Goal: Task Accomplishment & Management: Use online tool/utility

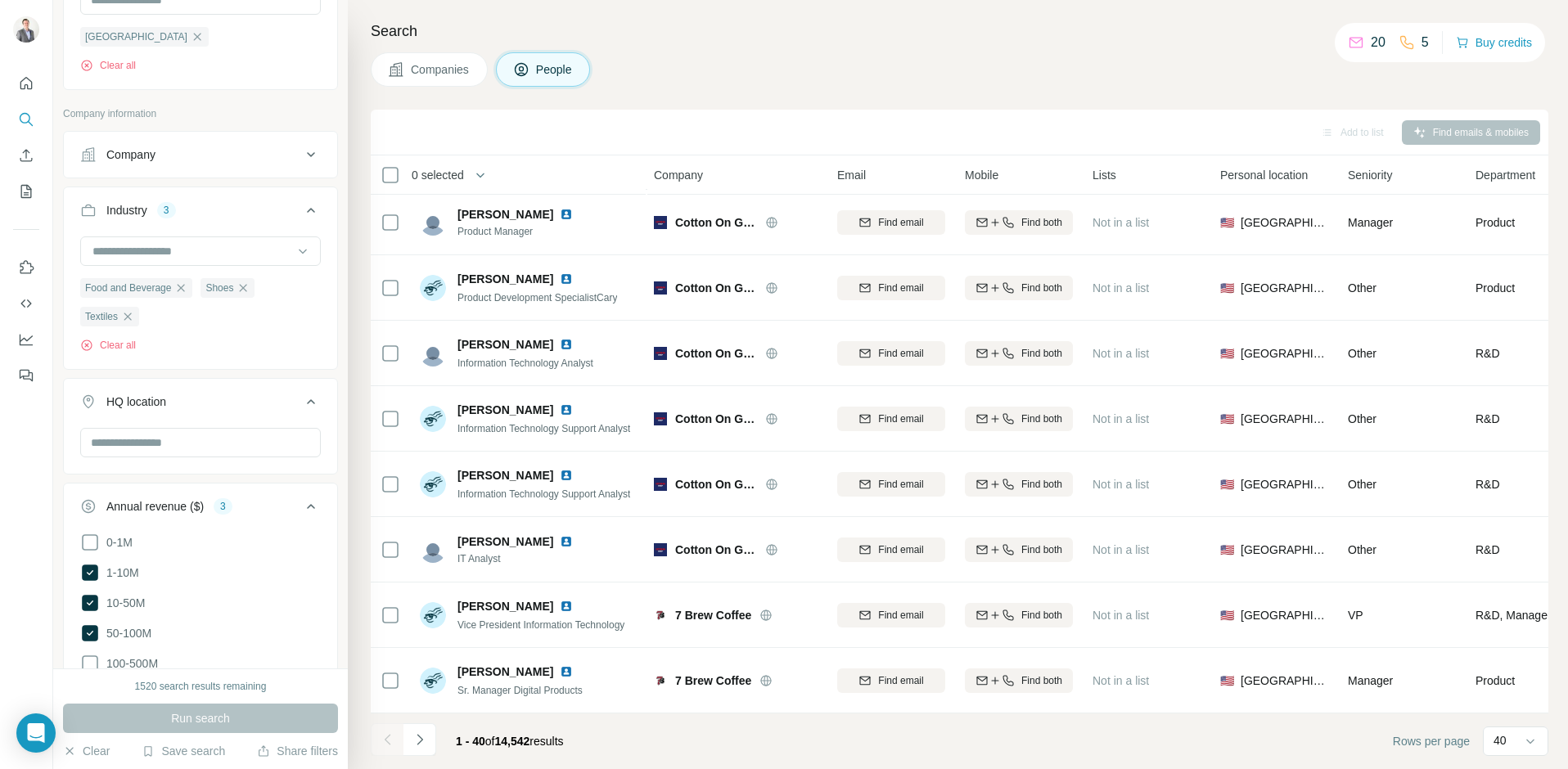
scroll to position [402, 0]
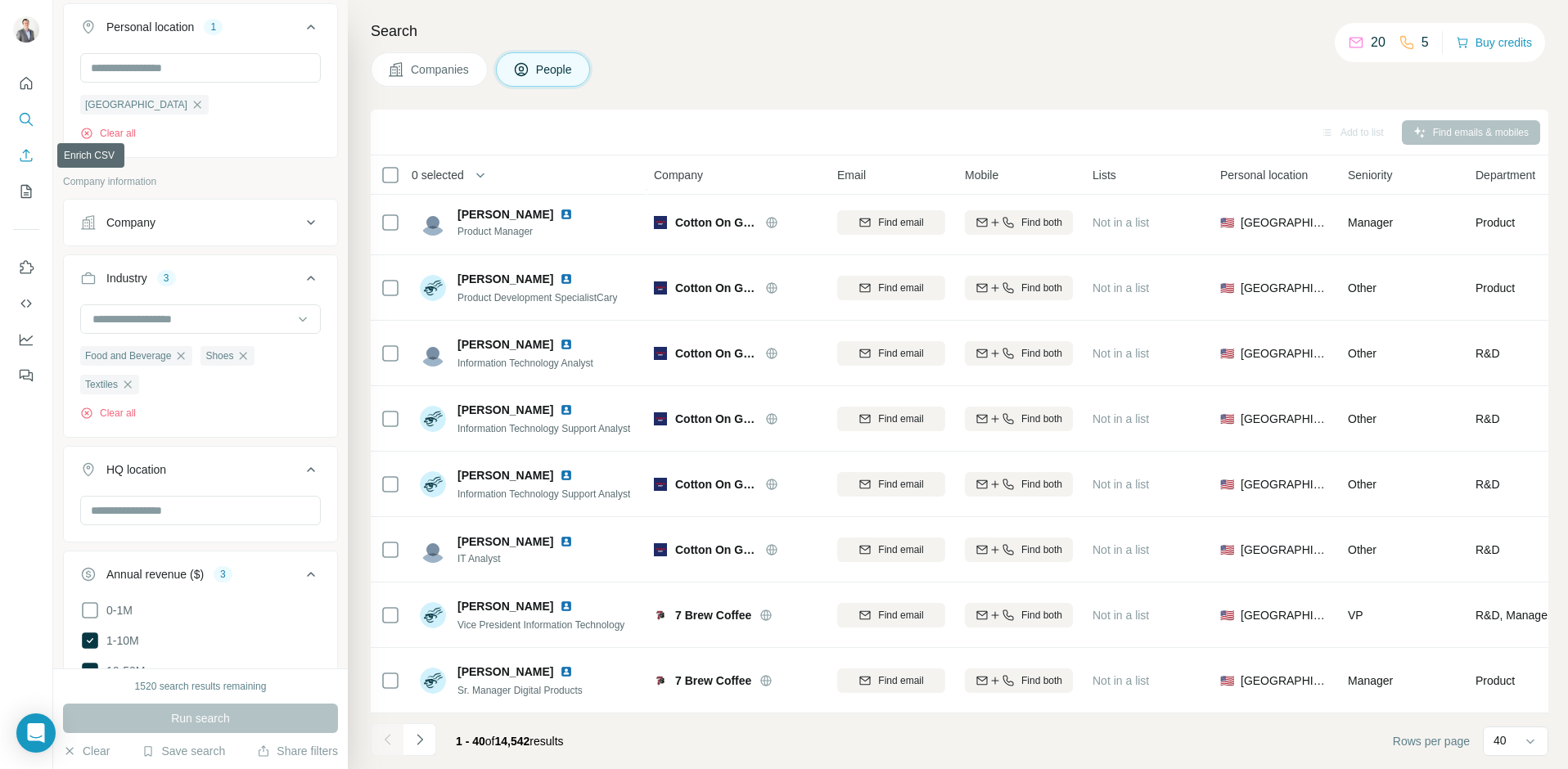
click at [21, 145] on button "Enrich CSV" at bounding box center [25, 155] width 26 height 30
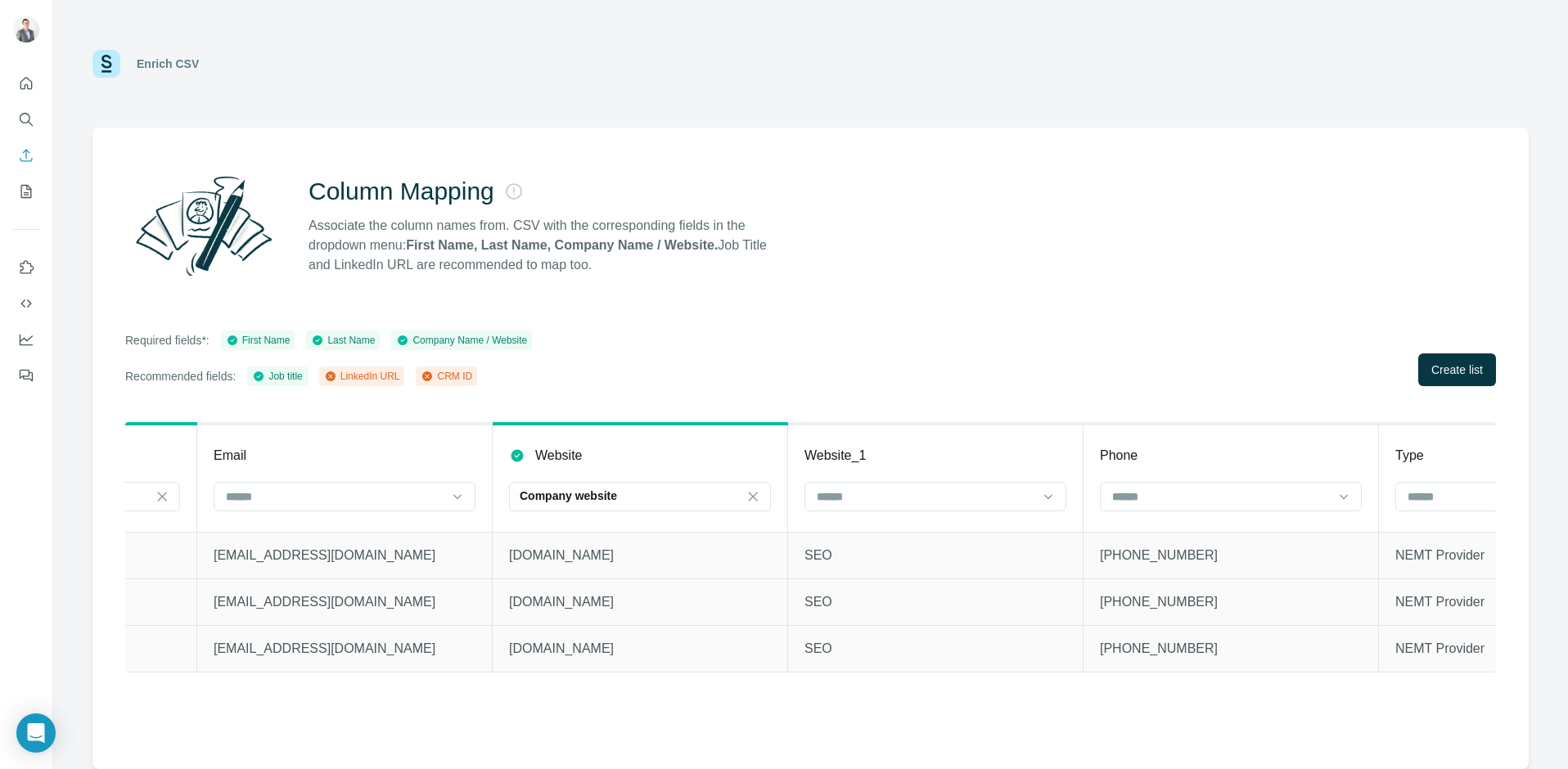
scroll to position [0, 1116]
click at [1469, 368] on span "Create list" at bounding box center [1457, 370] width 52 height 16
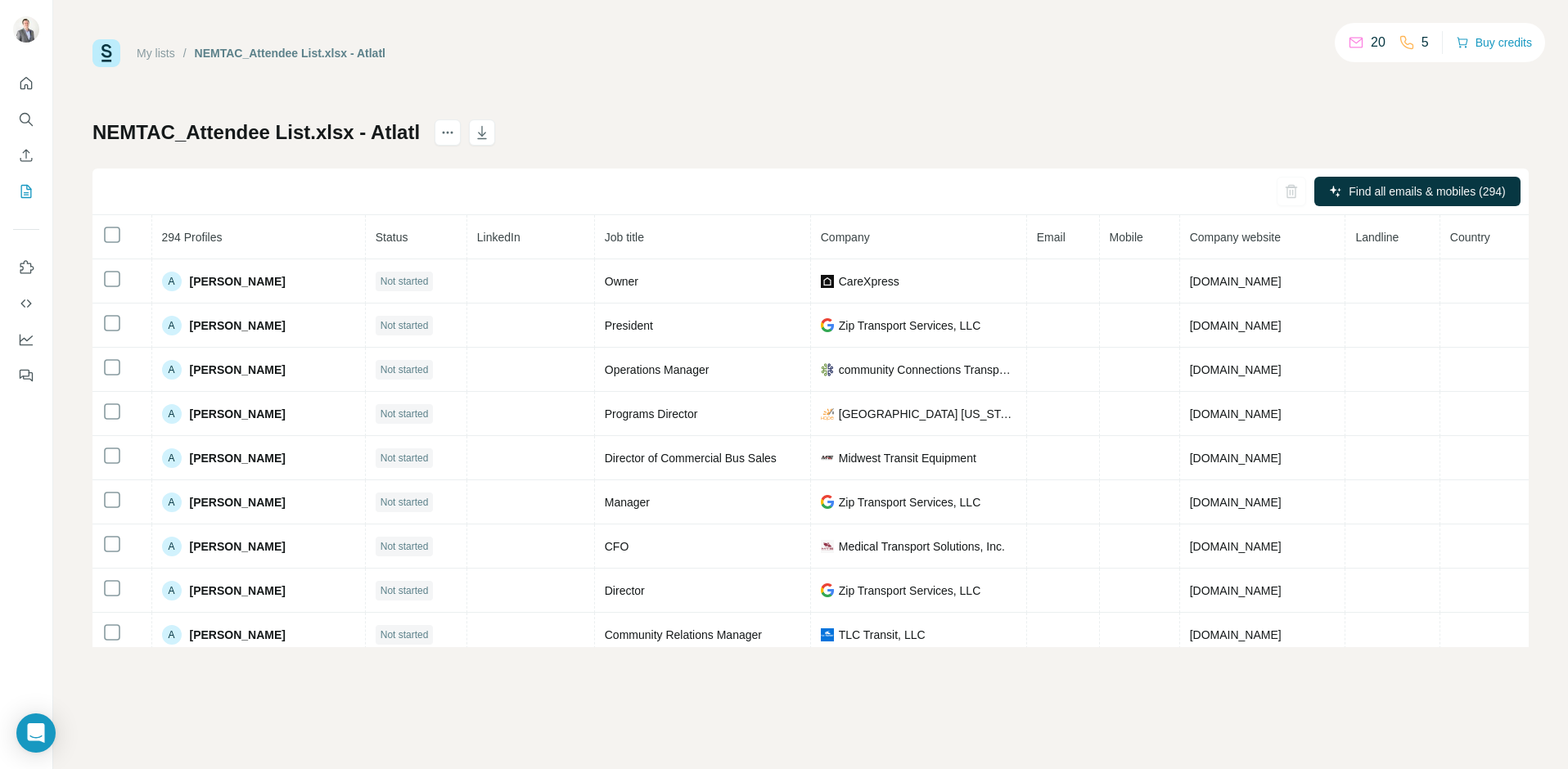
click at [1294, 191] on div "Find all emails & mobiles (294)" at bounding box center [810, 192] width 1436 height 47
click at [1269, 191] on div "Find all emails & mobiles (294)" at bounding box center [810, 192] width 1436 height 47
click at [28, 160] on icon "Enrich CSV" at bounding box center [26, 155] width 16 height 16
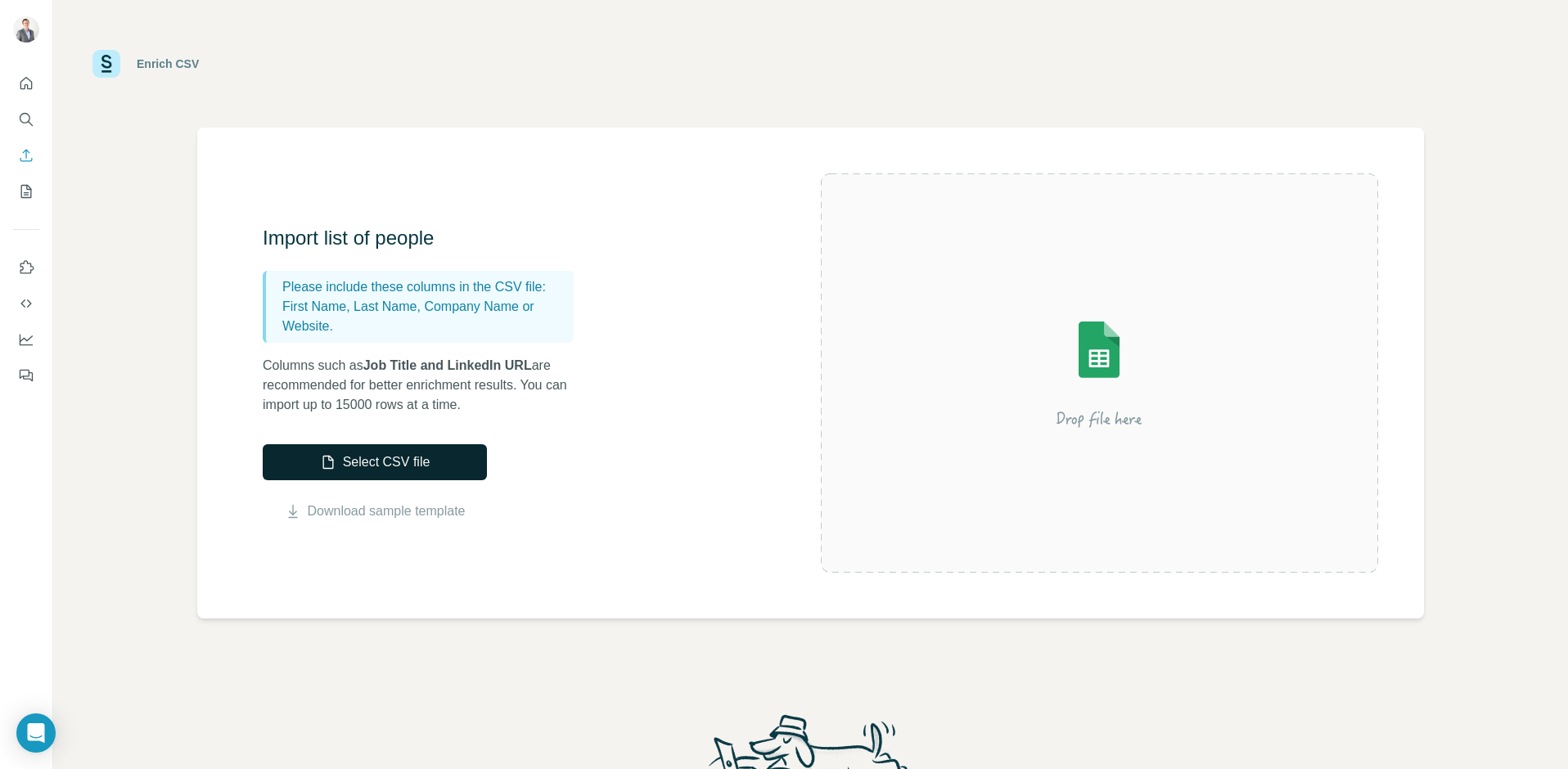
click at [444, 465] on button "Select CSV file" at bounding box center [375, 463] width 224 height 36
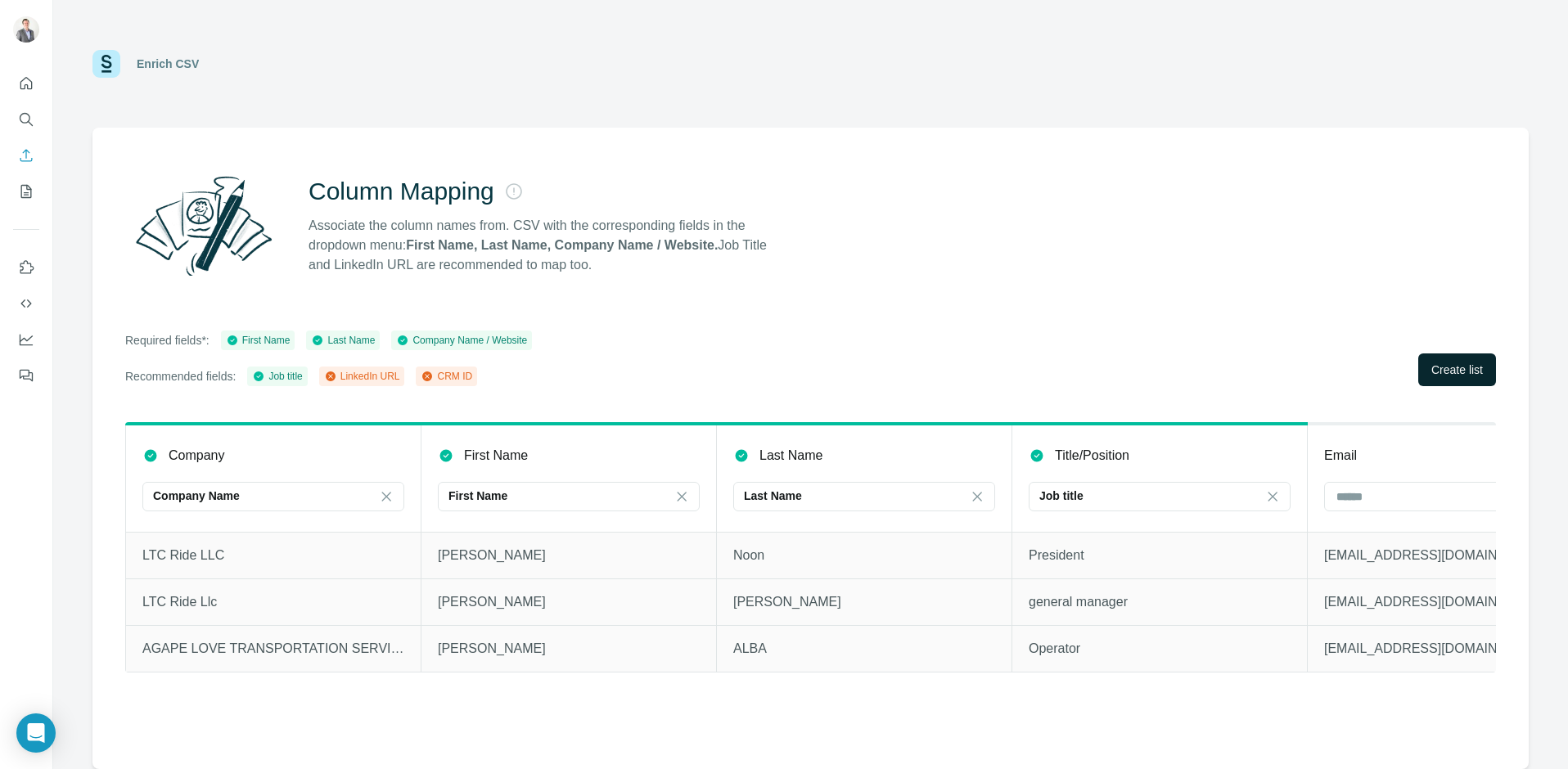
click at [1464, 372] on span "Create list" at bounding box center [1457, 370] width 52 height 16
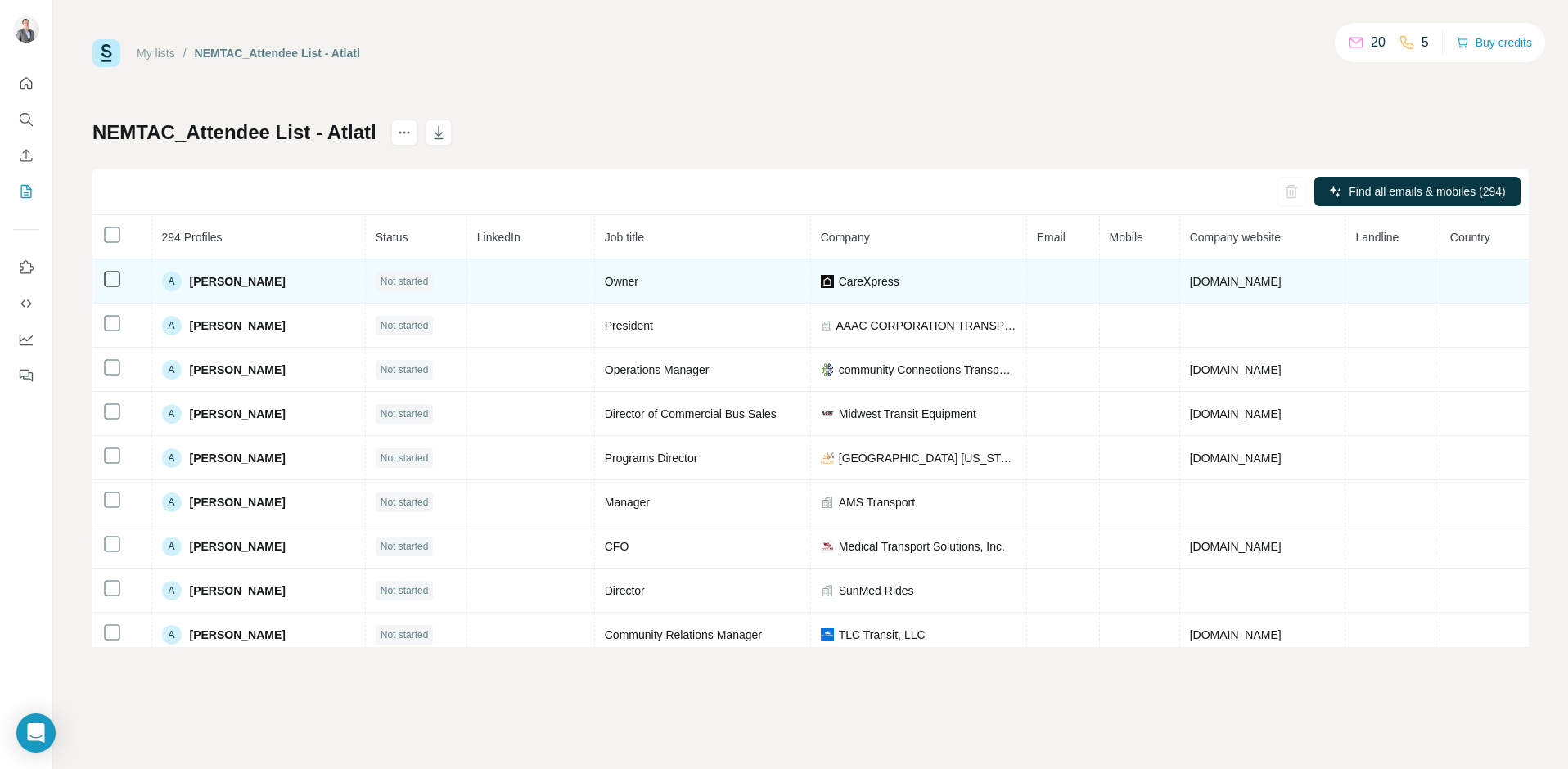
click at [540, 288] on td at bounding box center [530, 281] width 127 height 44
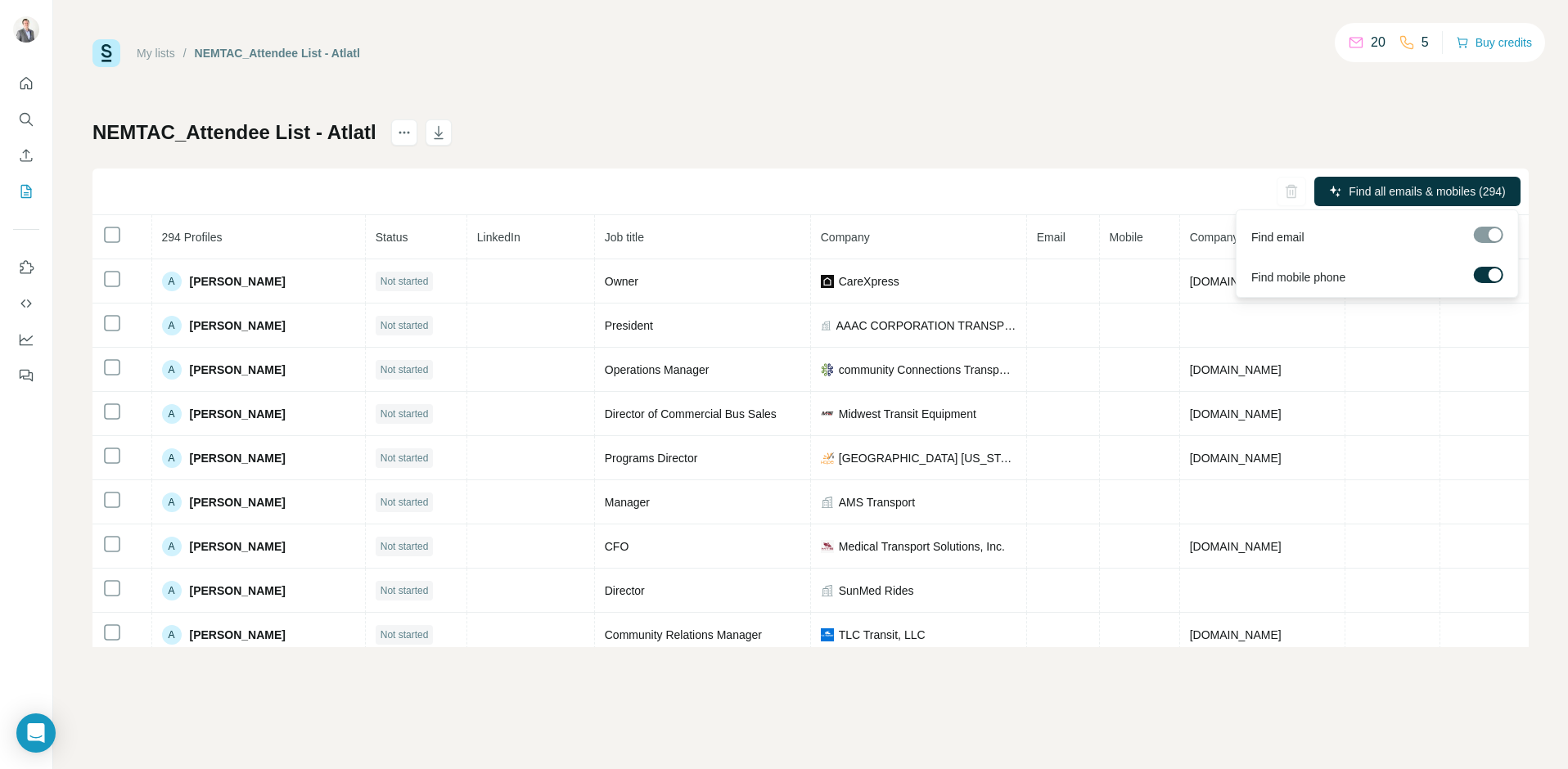
click at [1479, 276] on label at bounding box center [1488, 275] width 30 height 16
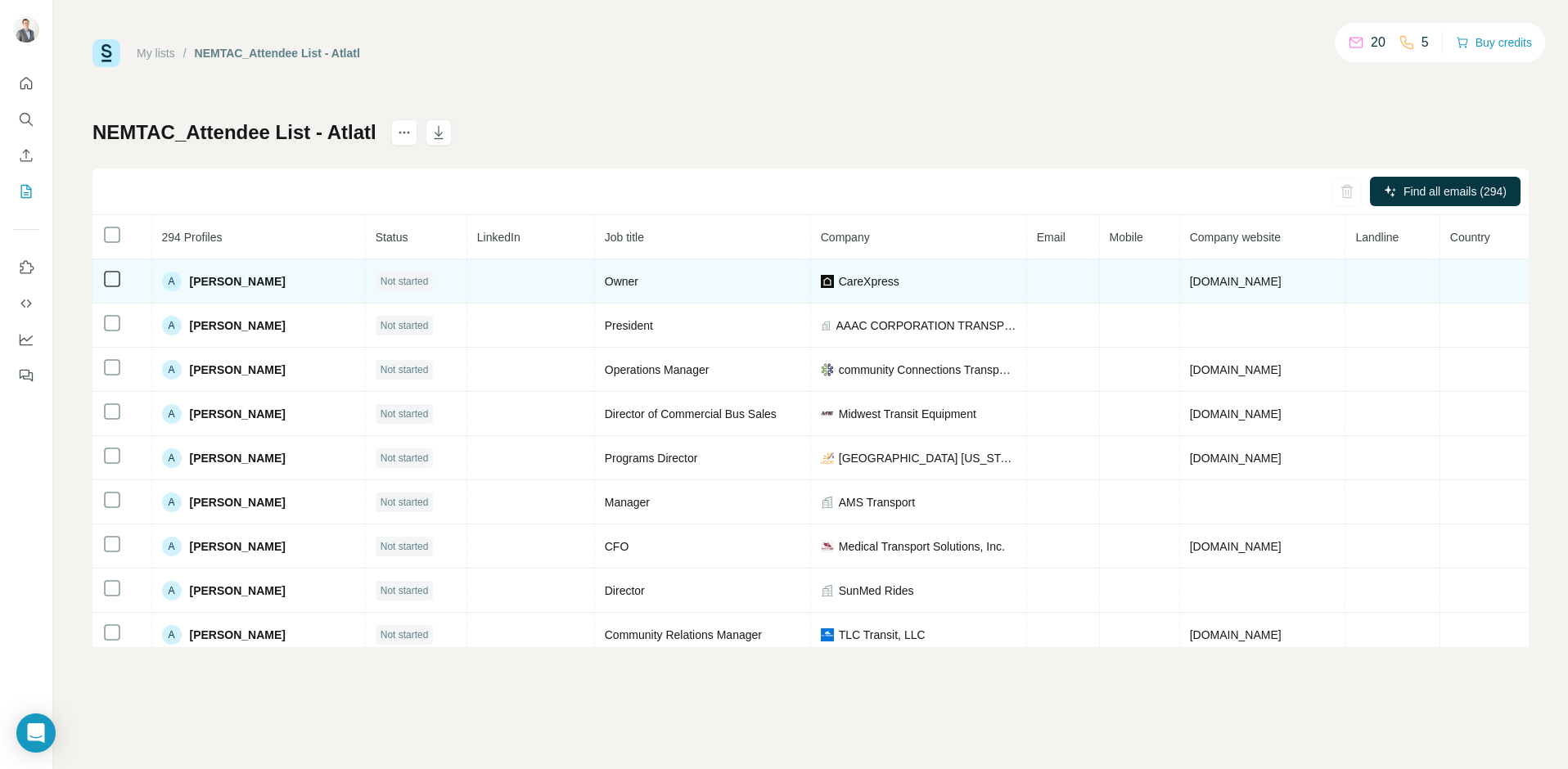
click at [503, 263] on td at bounding box center [530, 281] width 127 height 44
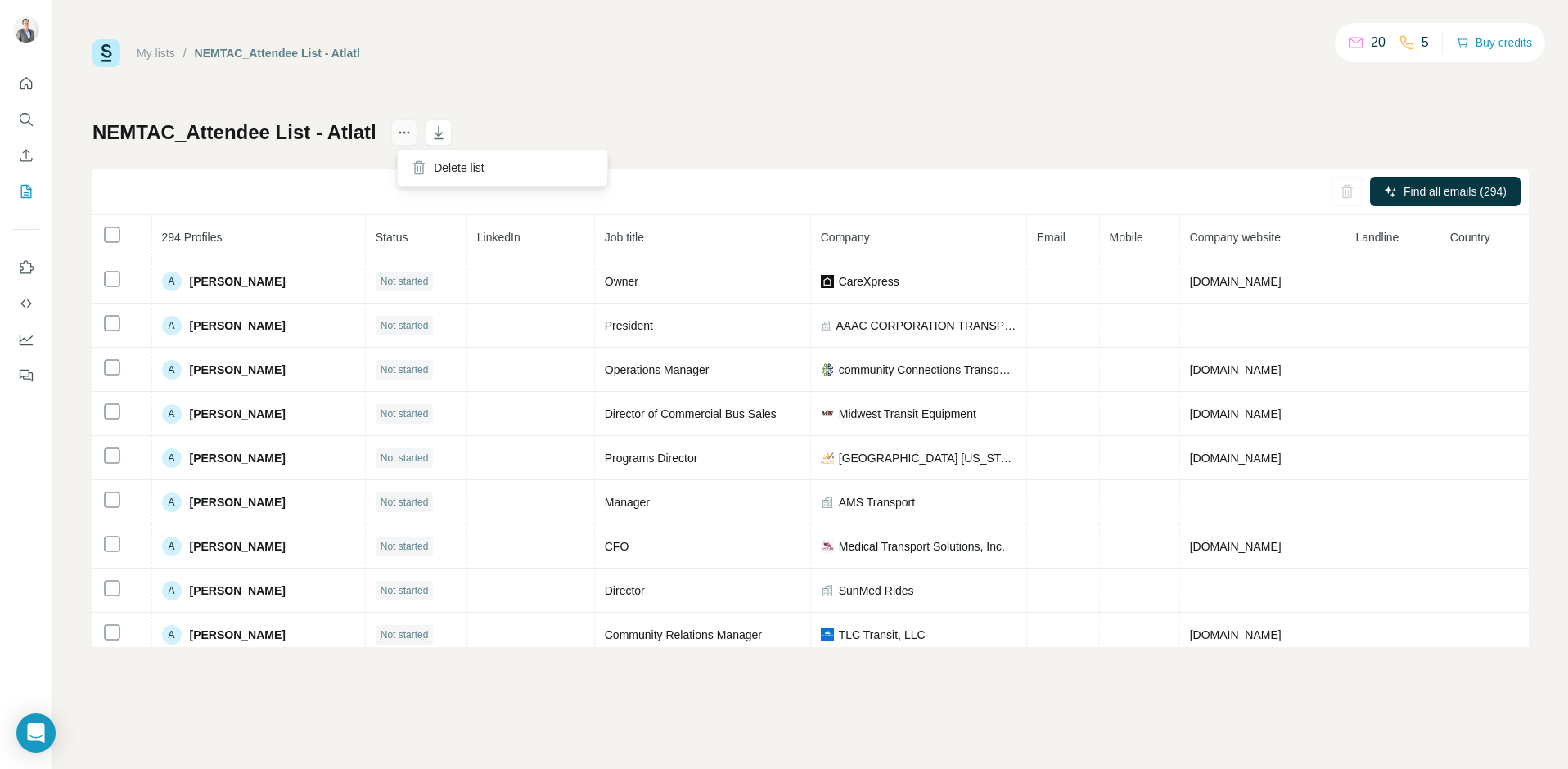
click at [411, 129] on icon "actions" at bounding box center [404, 133] width 16 height 16
click at [770, 120] on div "NEMTAC_Attendee List - Atlatl Find all emails (294) 294 Profiles Status LinkedI…" at bounding box center [810, 383] width 1436 height 528
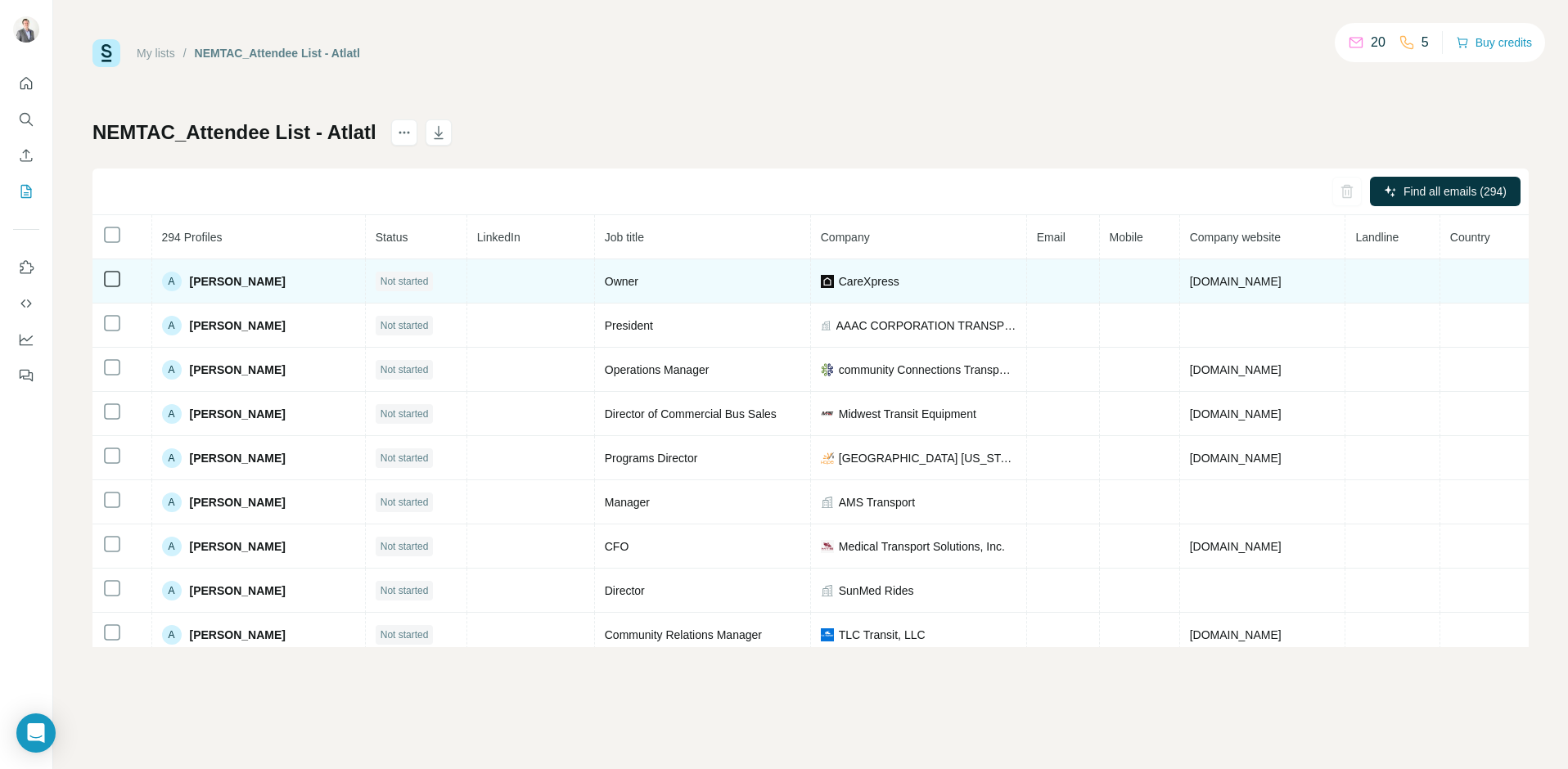
click at [212, 282] on span "[PERSON_NAME]" at bounding box center [238, 281] width 96 height 16
click at [284, 277] on div "A [PERSON_NAME]" at bounding box center [258, 282] width 193 height 20
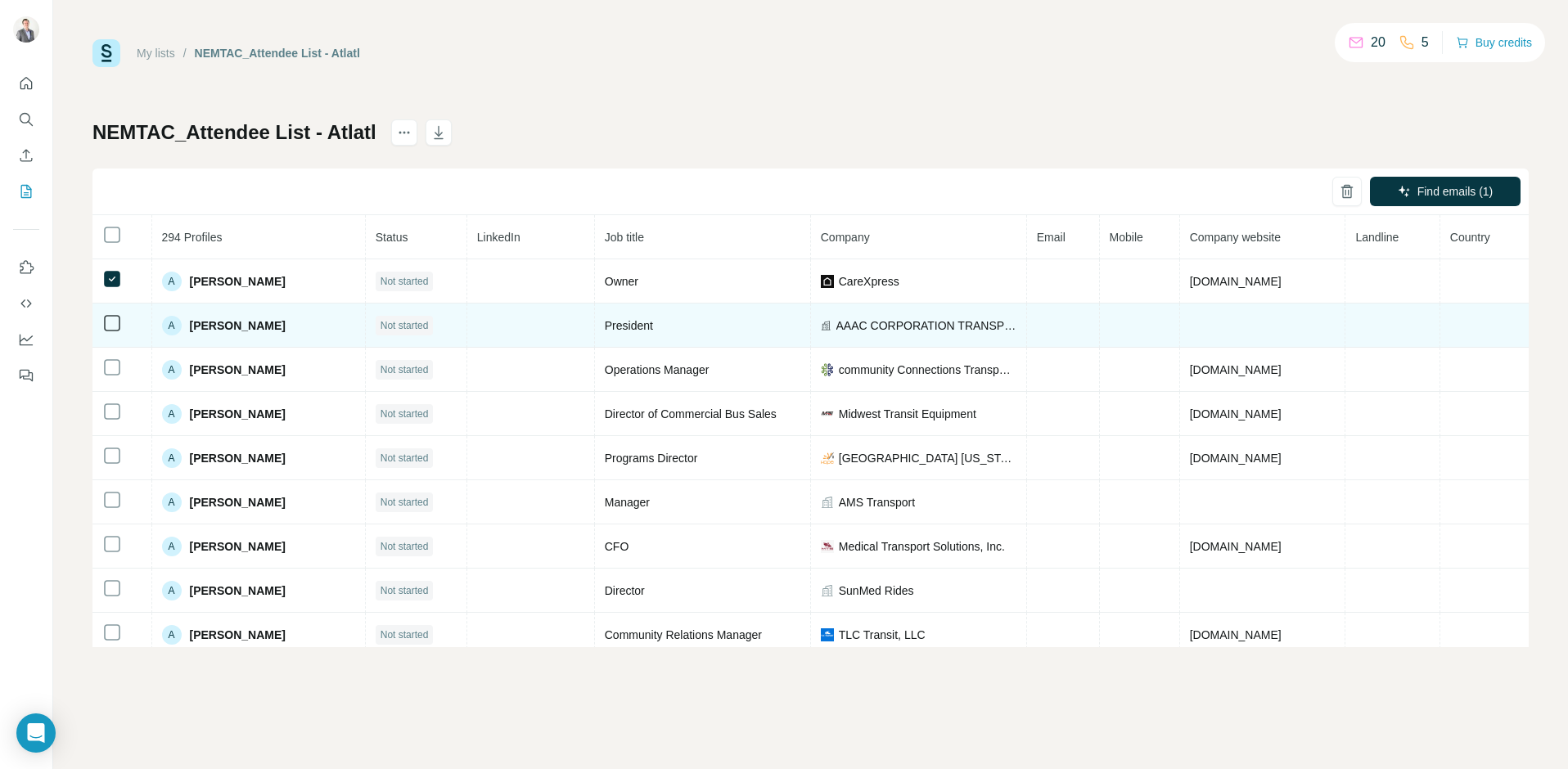
click at [893, 320] on span "AAAC CORPORATION TRANSPORTATION" at bounding box center [925, 325] width 180 height 16
click at [574, 305] on td at bounding box center [530, 325] width 127 height 44
